Goal: Find specific page/section: Find specific page/section

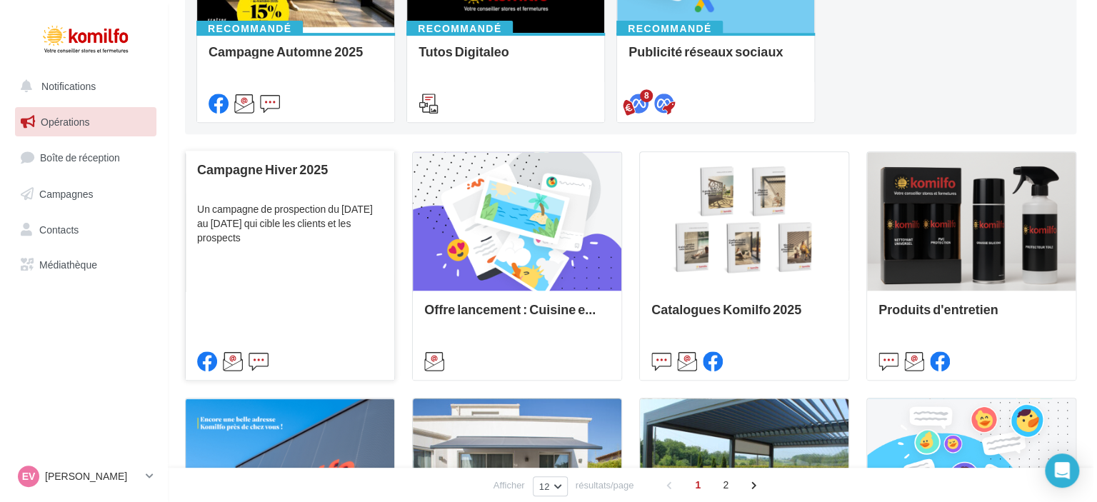
scroll to position [286, 0]
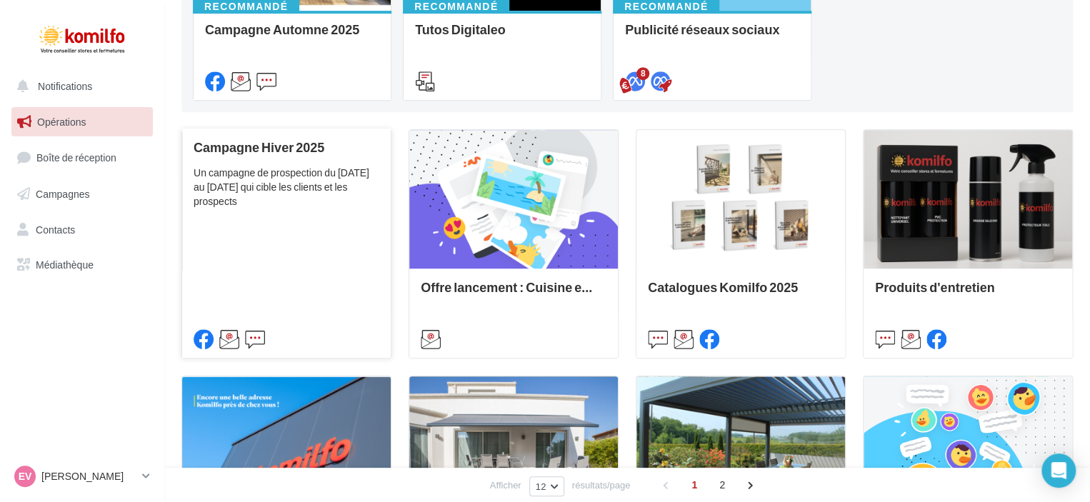
click at [265, 213] on div "Campagne Hiver 2025 Un campagne de prospection du 7 au 22 novembre 2025 qui cib…" at bounding box center [286, 242] width 186 height 205
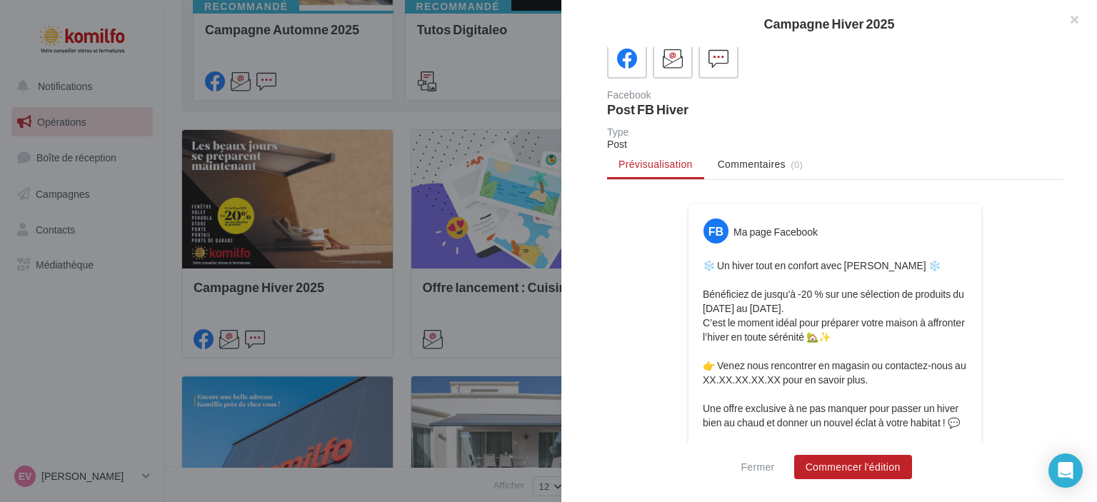
scroll to position [0, 0]
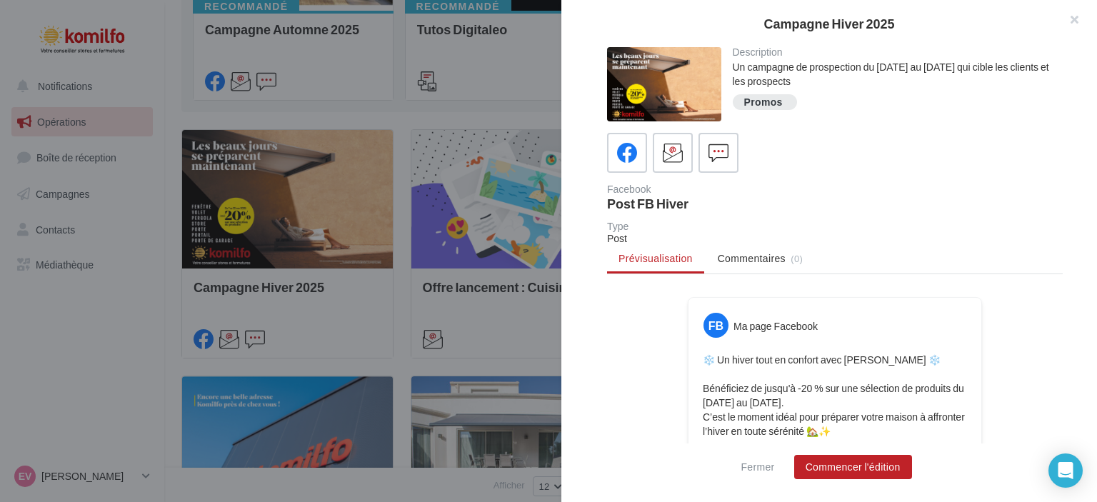
click at [675, 92] on div at bounding box center [664, 84] width 114 height 74
click at [666, 84] on div at bounding box center [664, 84] width 114 height 74
click at [659, 79] on div at bounding box center [664, 84] width 114 height 74
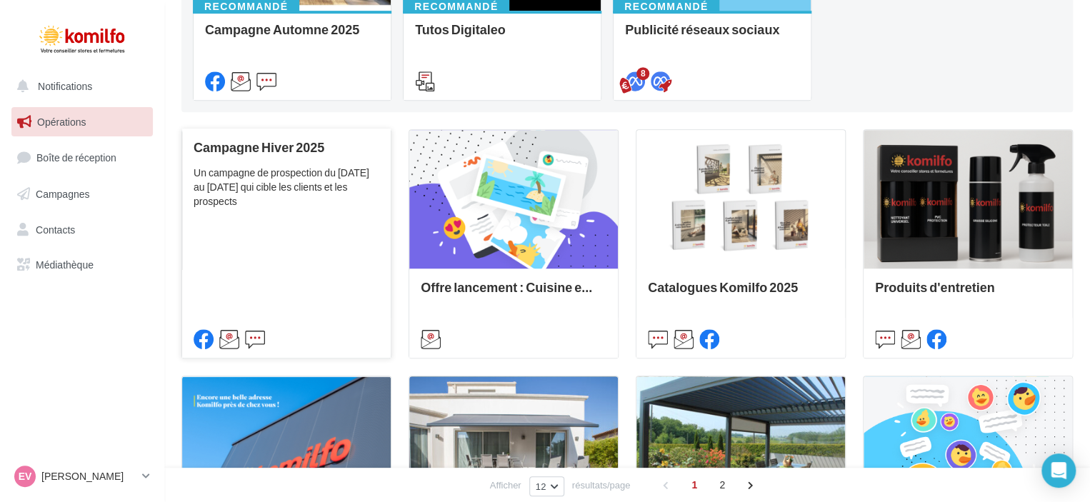
click at [287, 159] on div "Campagne Hiver 2025 Un campagne de prospection du 7 au 22 novembre 2025 qui cib…" at bounding box center [286, 242] width 186 height 205
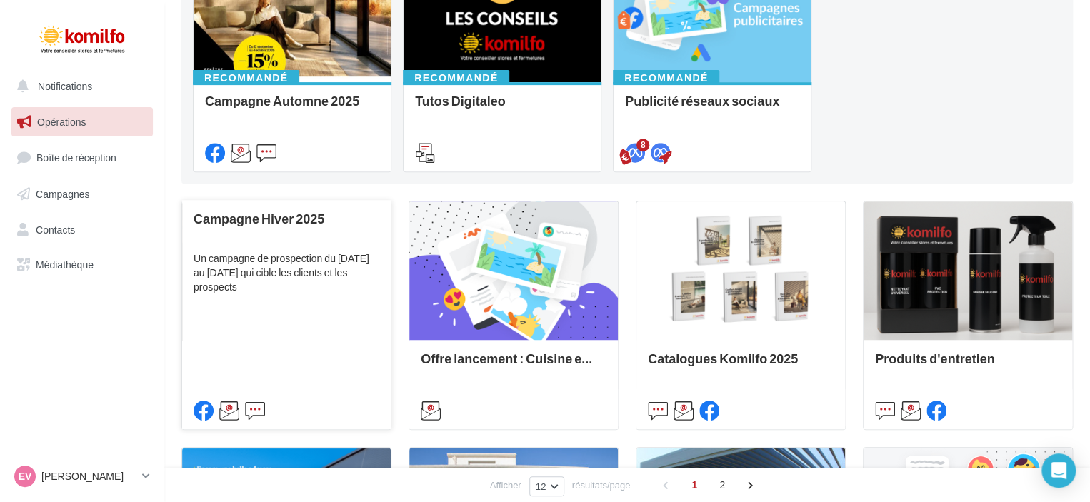
scroll to position [71, 0]
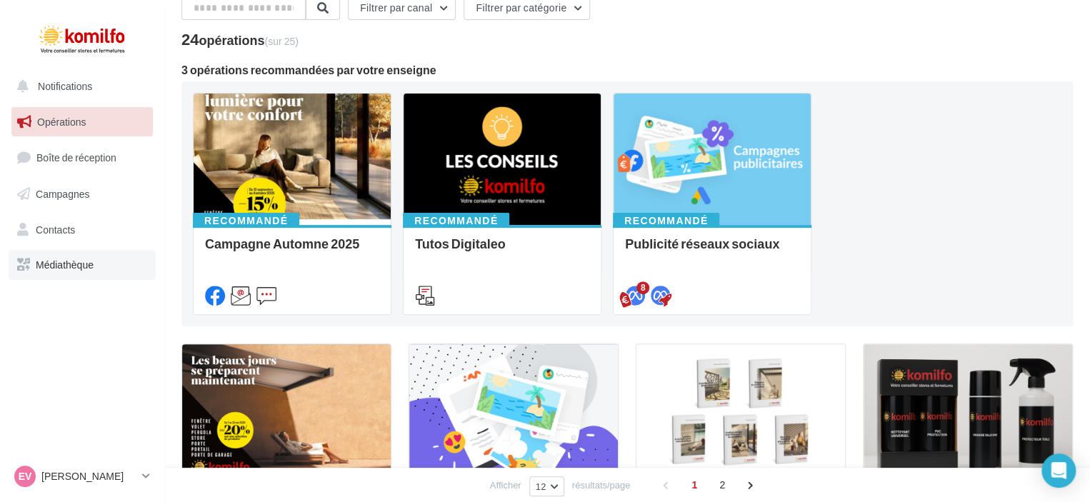
click at [75, 259] on span "Médiathèque" at bounding box center [65, 264] width 58 height 12
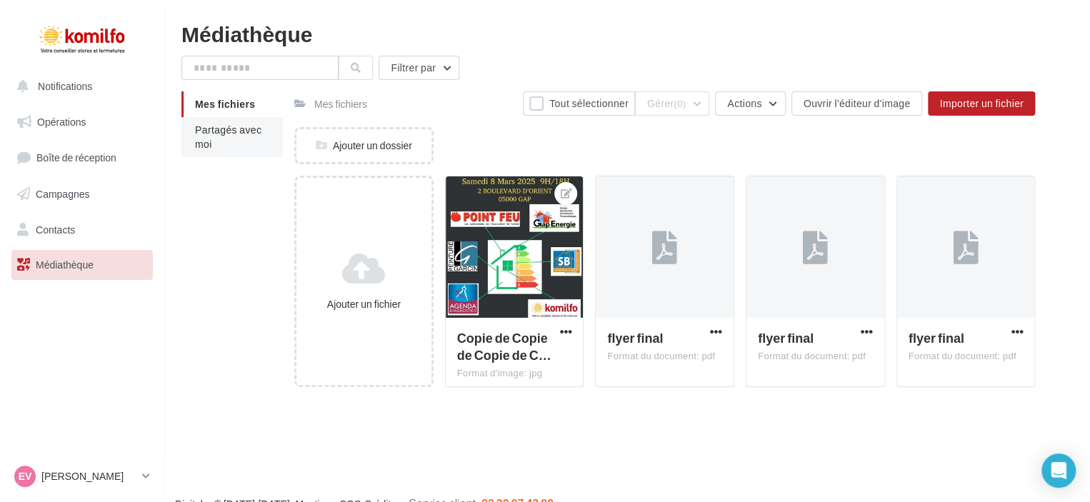
click at [214, 140] on li "Partagés avec moi" at bounding box center [231, 137] width 101 height 40
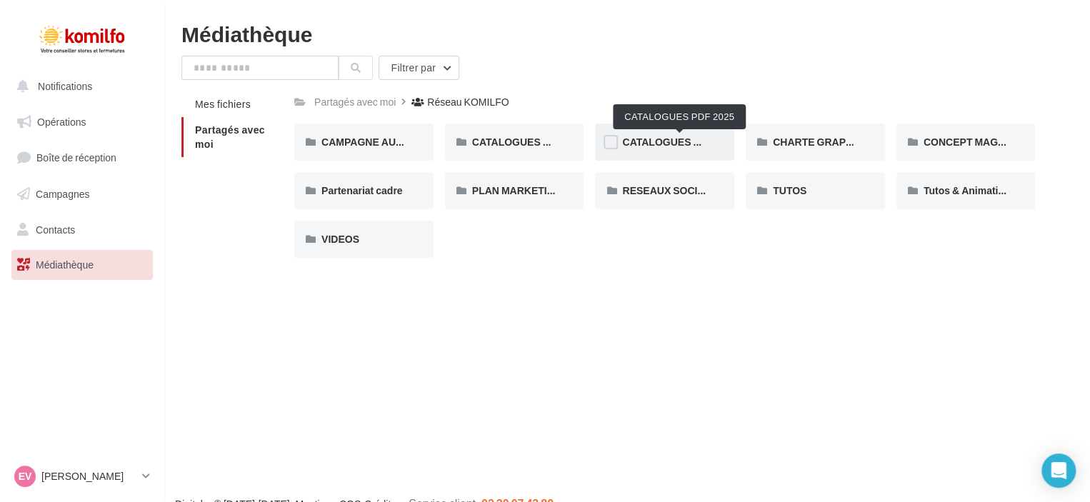
click at [657, 139] on span "CATALOGUES PDF 2025" at bounding box center [679, 142] width 115 height 12
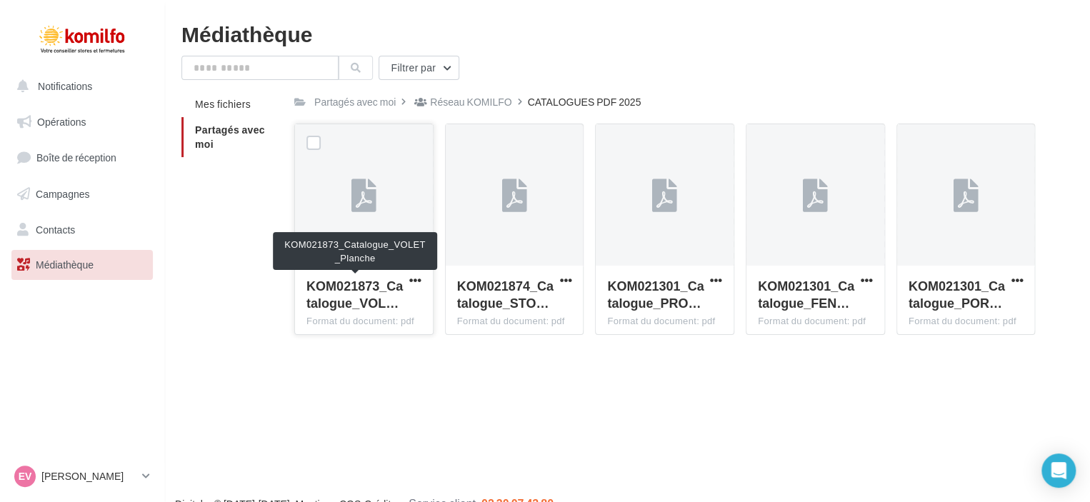
click at [363, 296] on span "KOM021873_Catalogue_VOL…" at bounding box center [354, 294] width 96 height 33
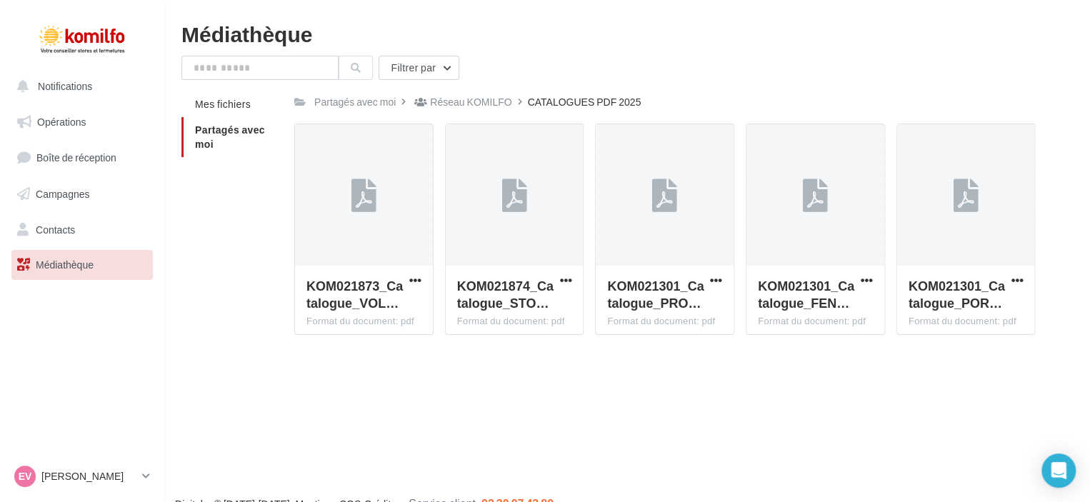
click at [203, 132] on span "Partagés avec moi" at bounding box center [230, 137] width 70 height 26
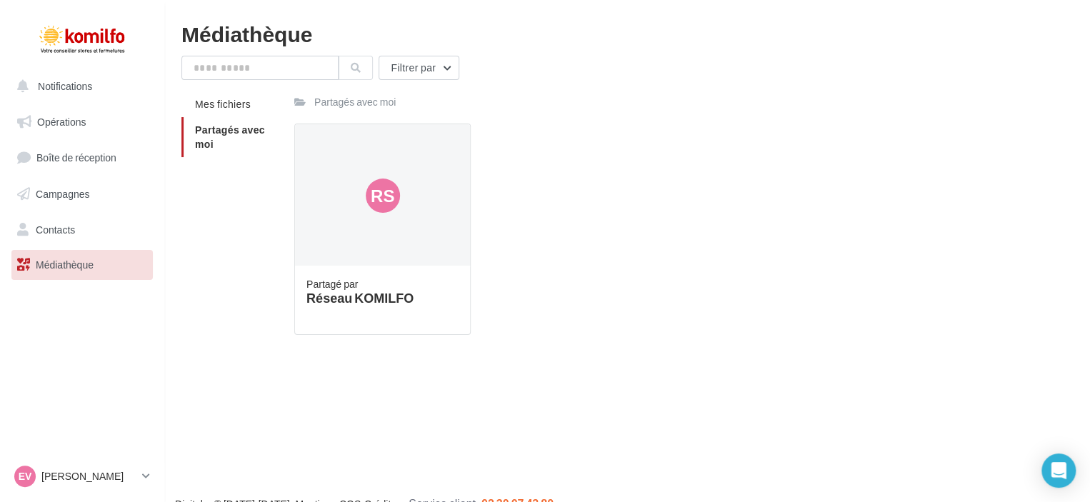
click at [223, 128] on span "Partagés avec moi" at bounding box center [230, 137] width 70 height 26
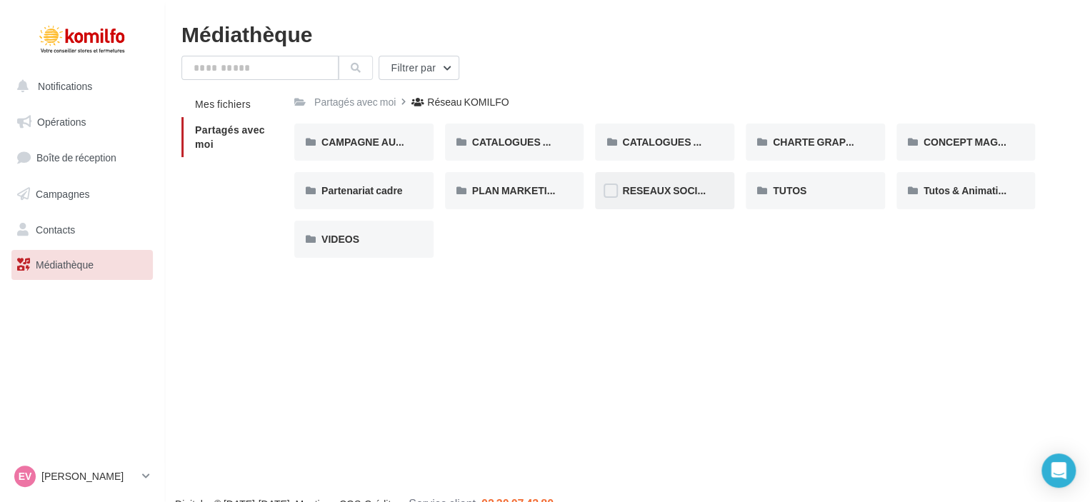
click at [671, 197] on div "RESEAUX SOCIAUX" at bounding box center [664, 190] width 85 height 14
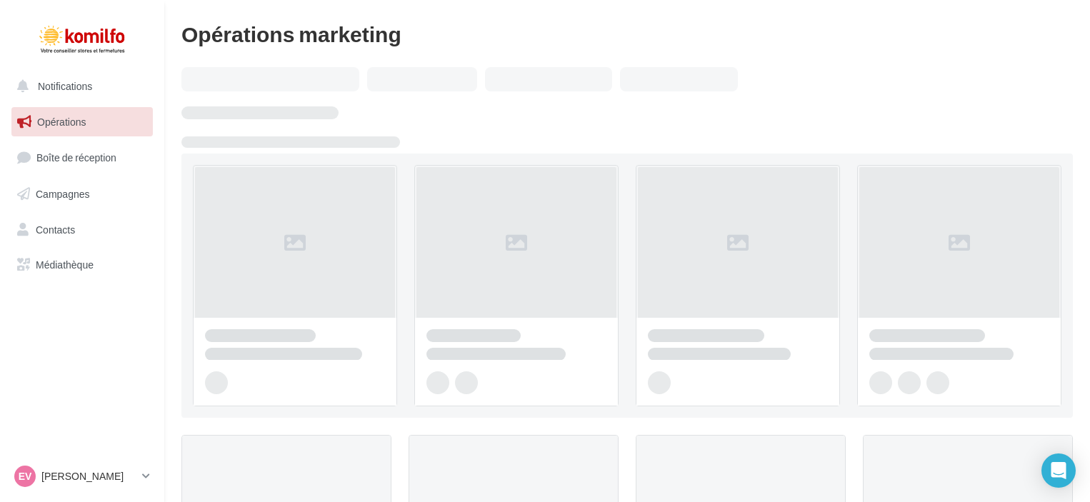
scroll to position [71, 0]
